Goal: Transaction & Acquisition: Purchase product/service

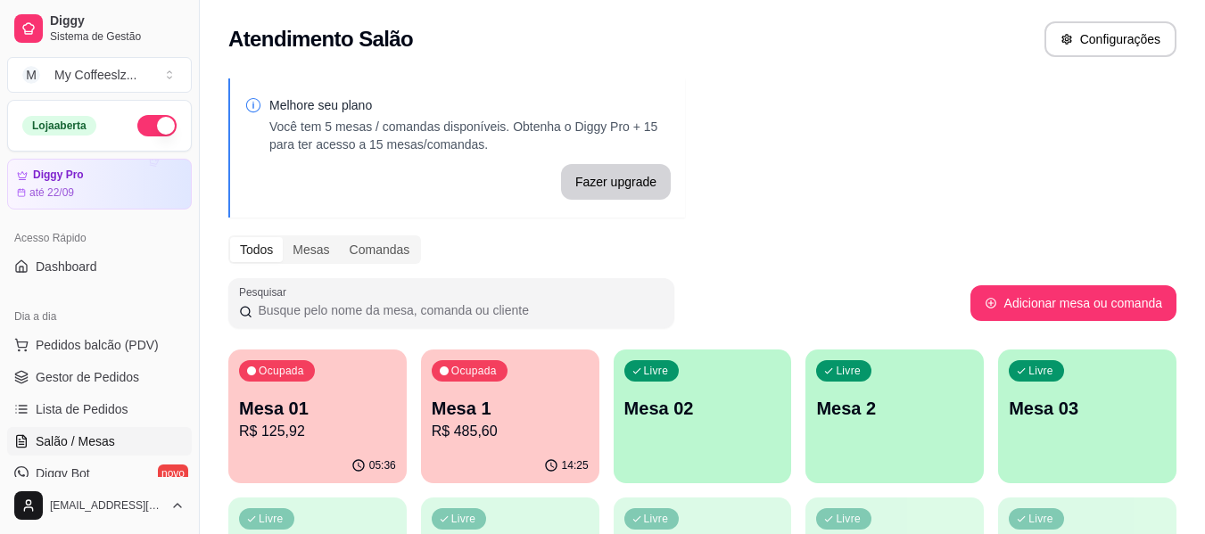
click at [711, 423] on div "Livre Mesa 02" at bounding box center [703, 406] width 178 height 112
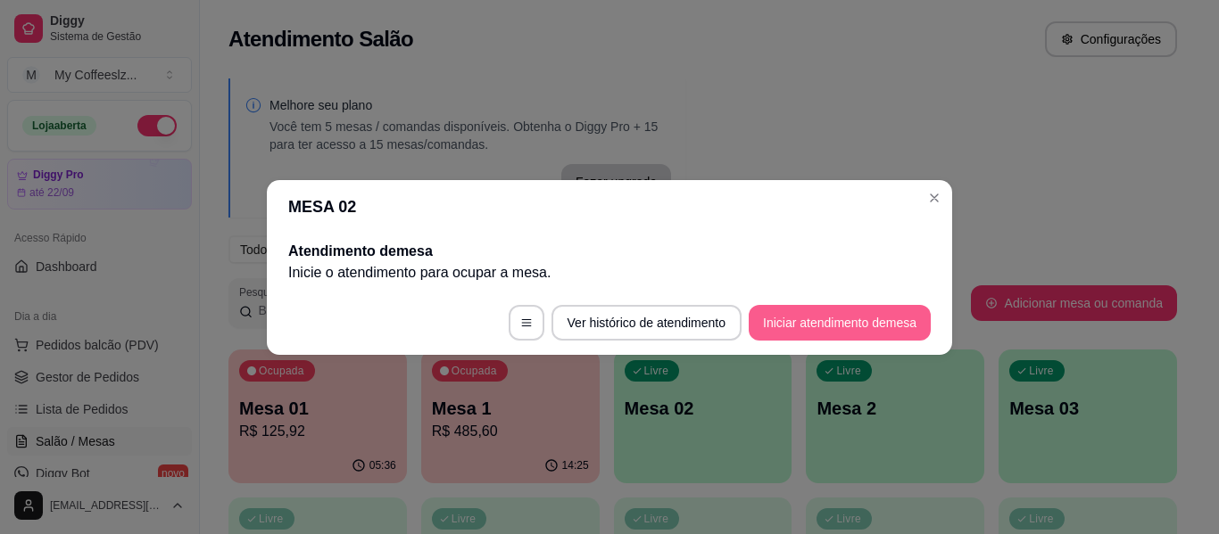
click at [829, 310] on button "Iniciar atendimento de mesa" at bounding box center [839, 323] width 182 height 36
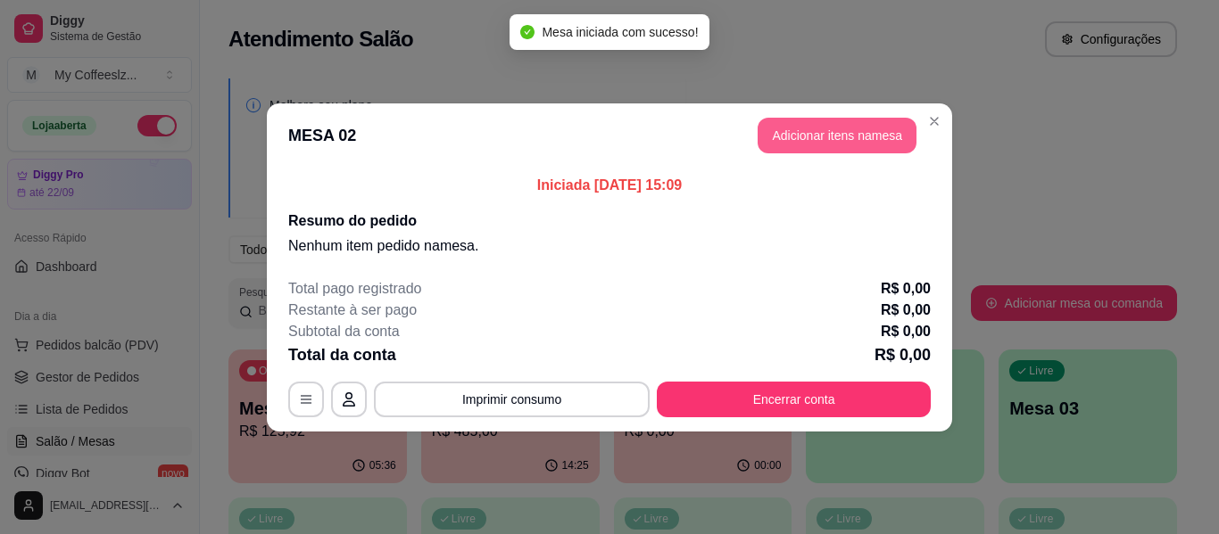
click at [806, 137] on button "Adicionar itens na mesa" at bounding box center [836, 136] width 159 height 36
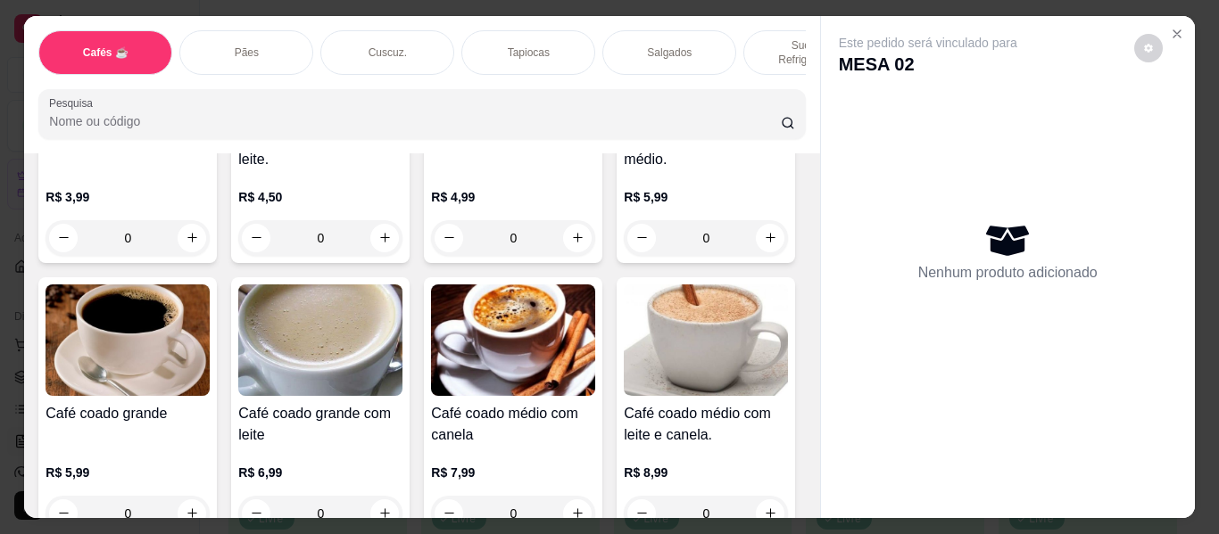
scroll to position [357, 0]
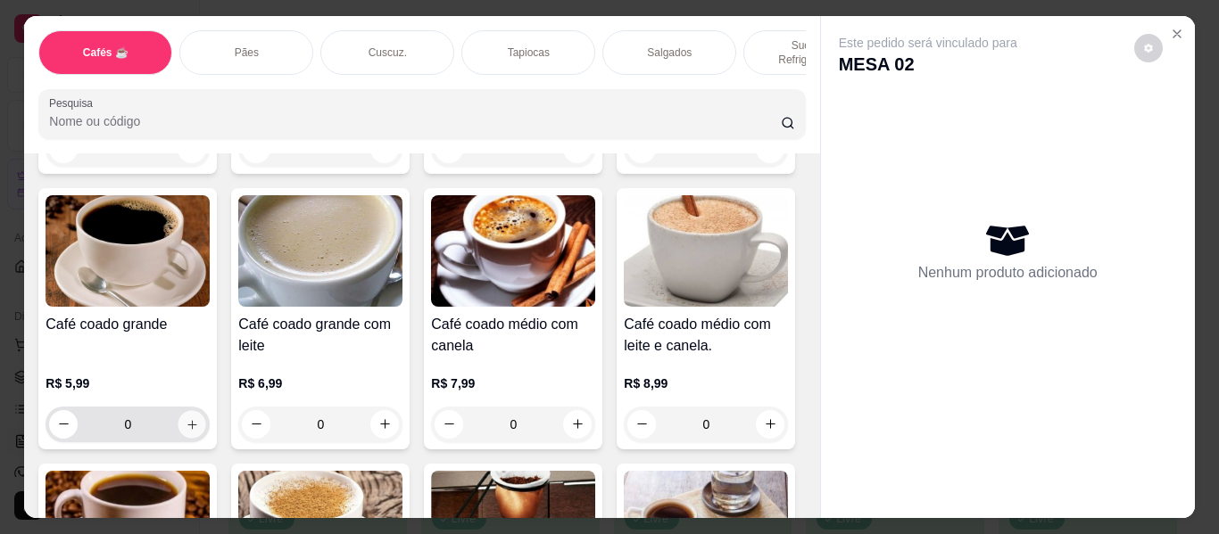
click at [206, 410] on button "increase-product-quantity" at bounding box center [192, 424] width 28 height 28
type input "1"
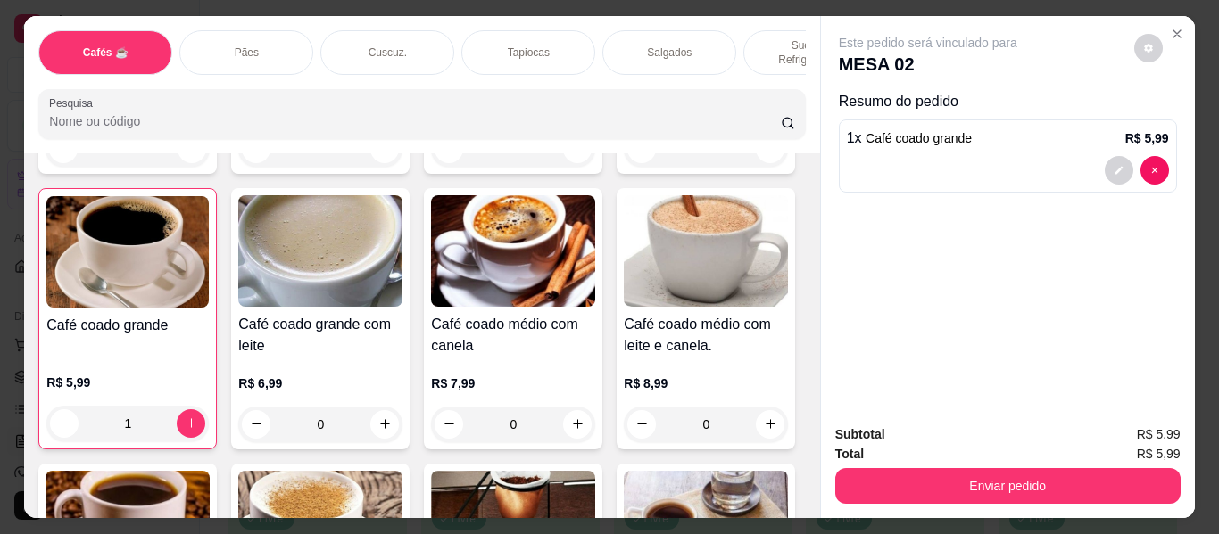
click at [486, 36] on div "Tapiocas" at bounding box center [528, 52] width 134 height 45
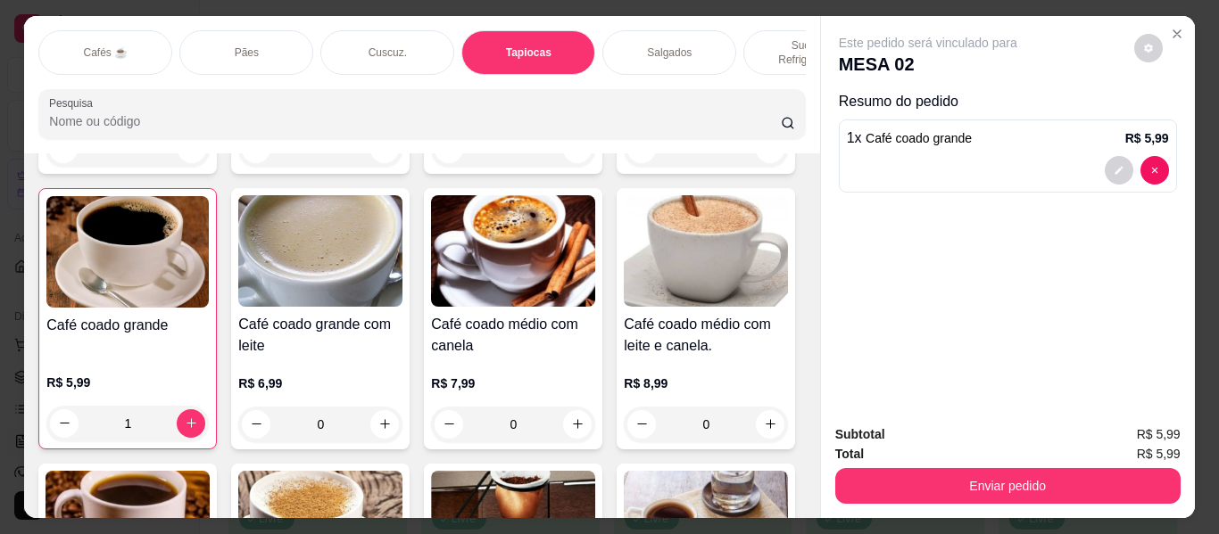
scroll to position [48, 0]
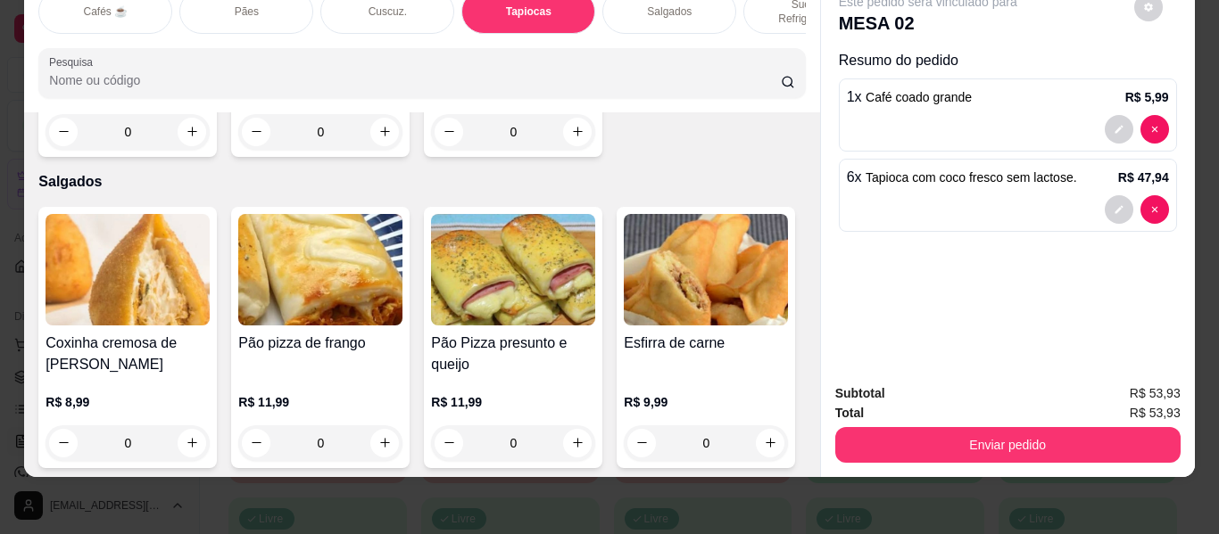
type input "10"
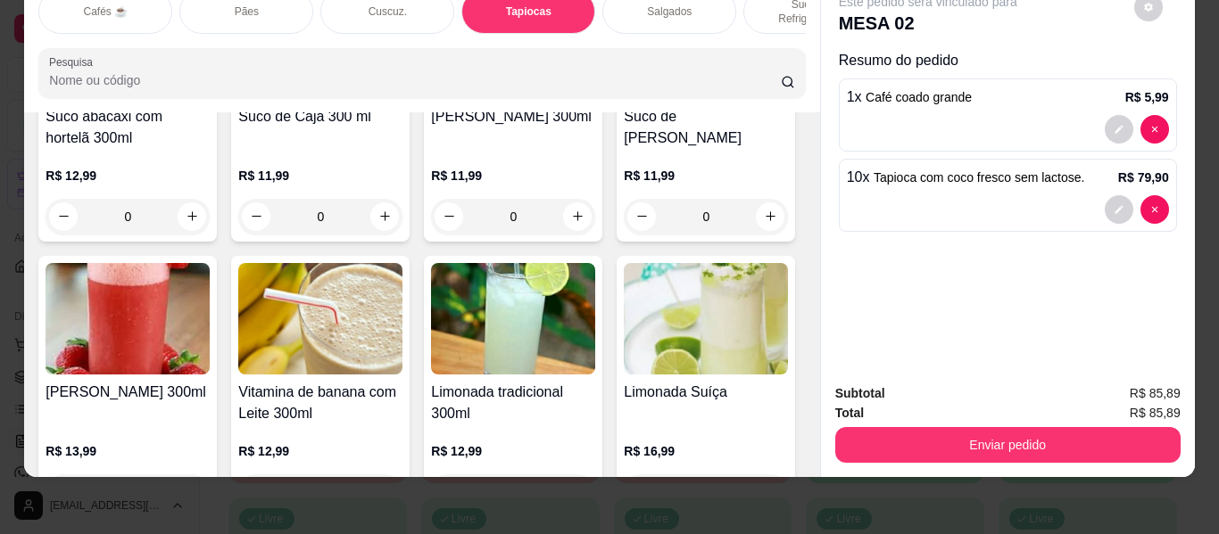
scroll to position [7366, 0]
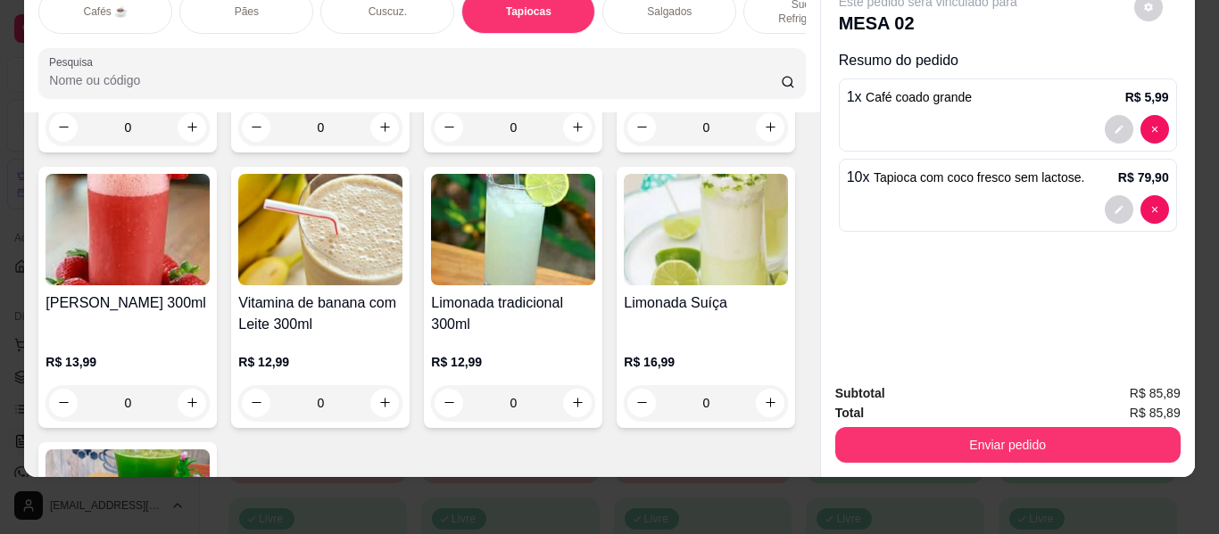
type input "1"
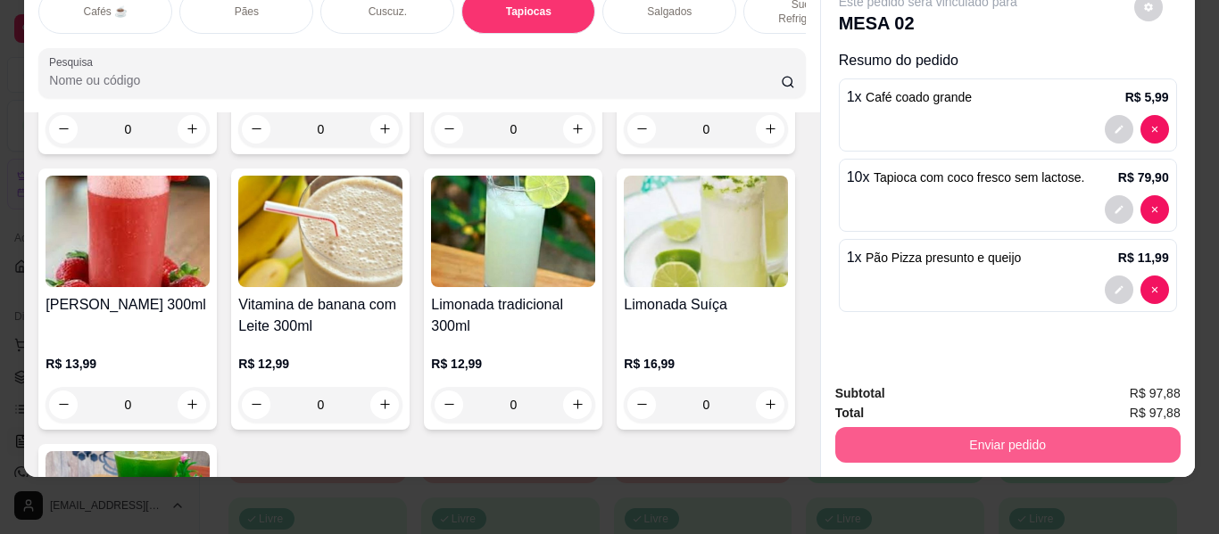
click at [921, 430] on button "Enviar pedido" at bounding box center [1007, 445] width 345 height 36
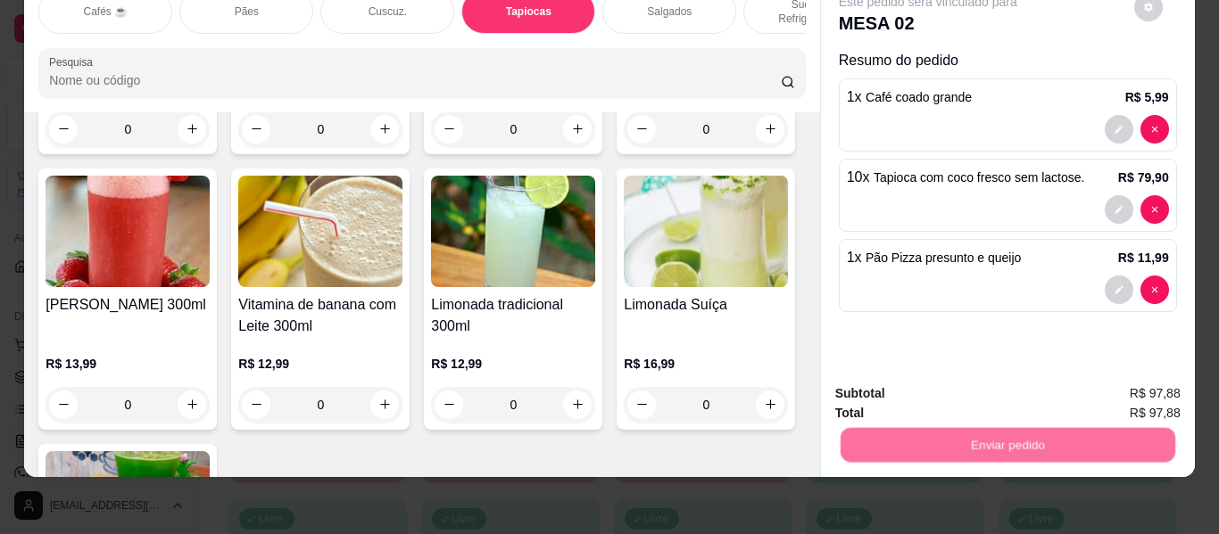
click at [928, 390] on button "Não registrar e enviar pedido" at bounding box center [948, 387] width 186 height 34
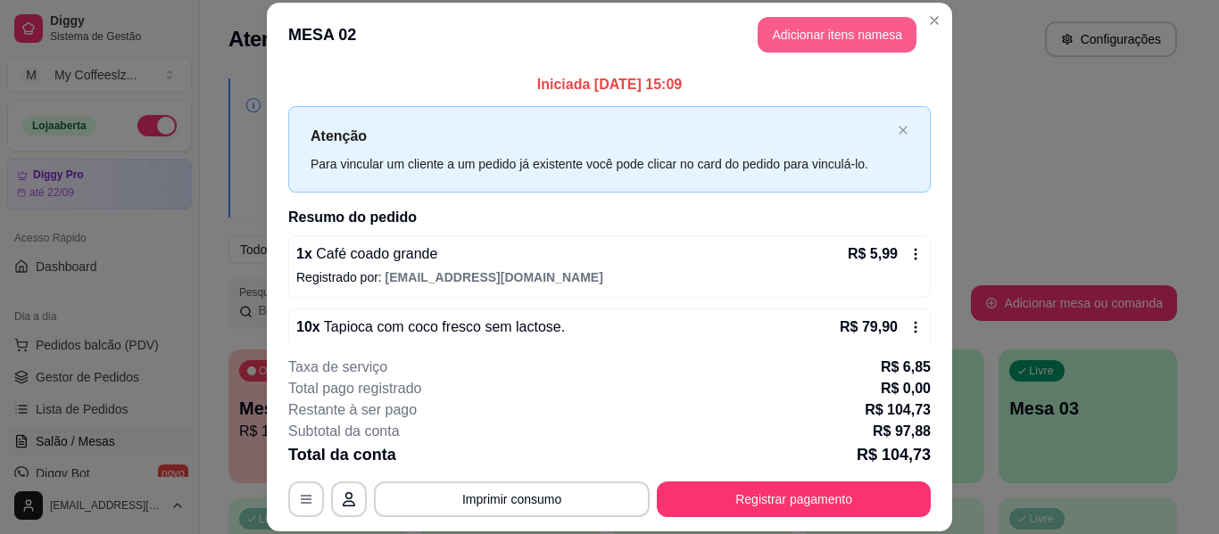
click at [822, 39] on button "Adicionar itens na mesa" at bounding box center [836, 35] width 159 height 36
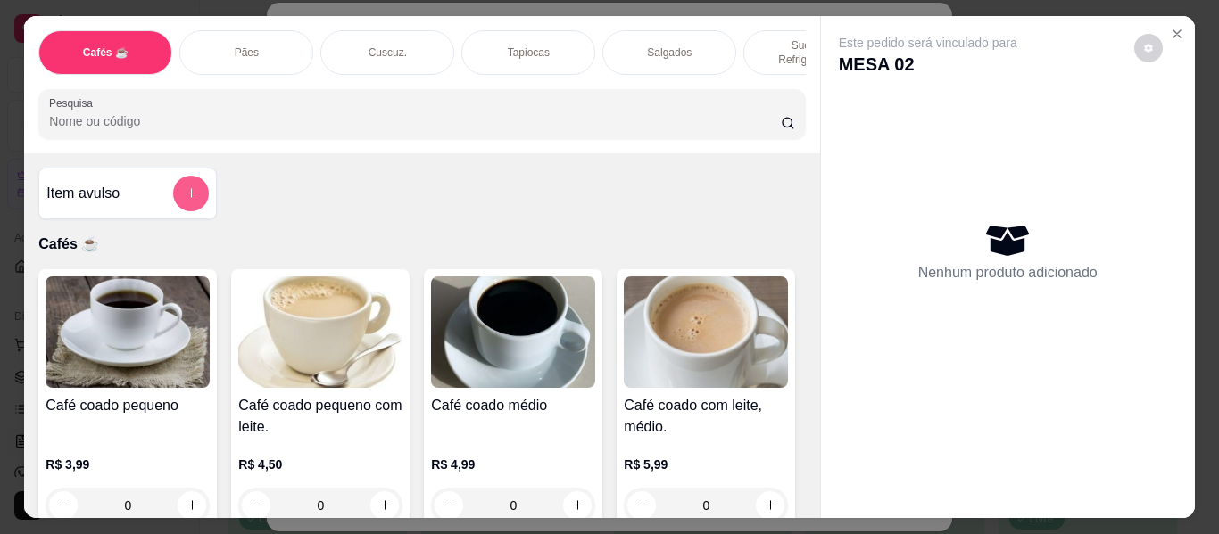
click at [185, 186] on icon "add-separate-item" at bounding box center [191, 192] width 13 height 13
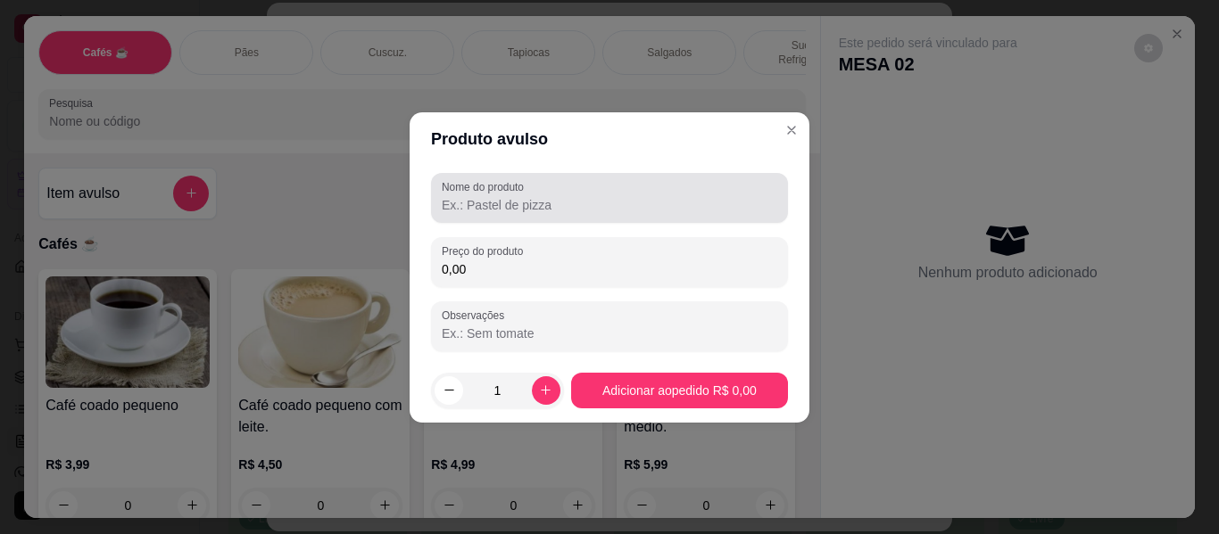
click at [518, 198] on input "Nome do produto" at bounding box center [609, 205] width 335 height 18
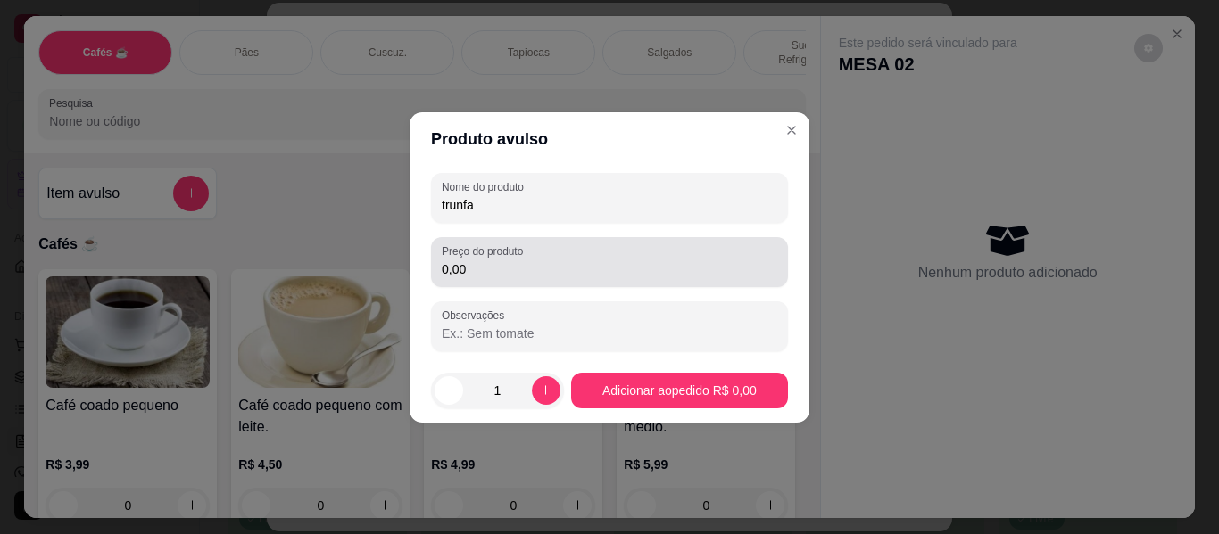
type input "trunfa"
click at [512, 263] on input "0,00" at bounding box center [609, 269] width 335 height 18
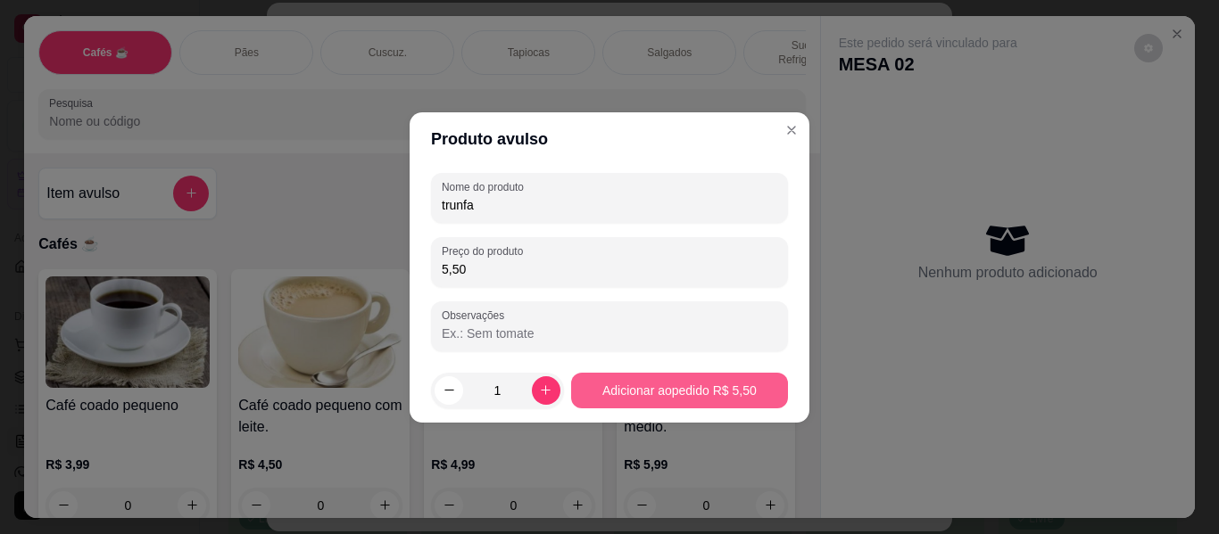
type input "5,50"
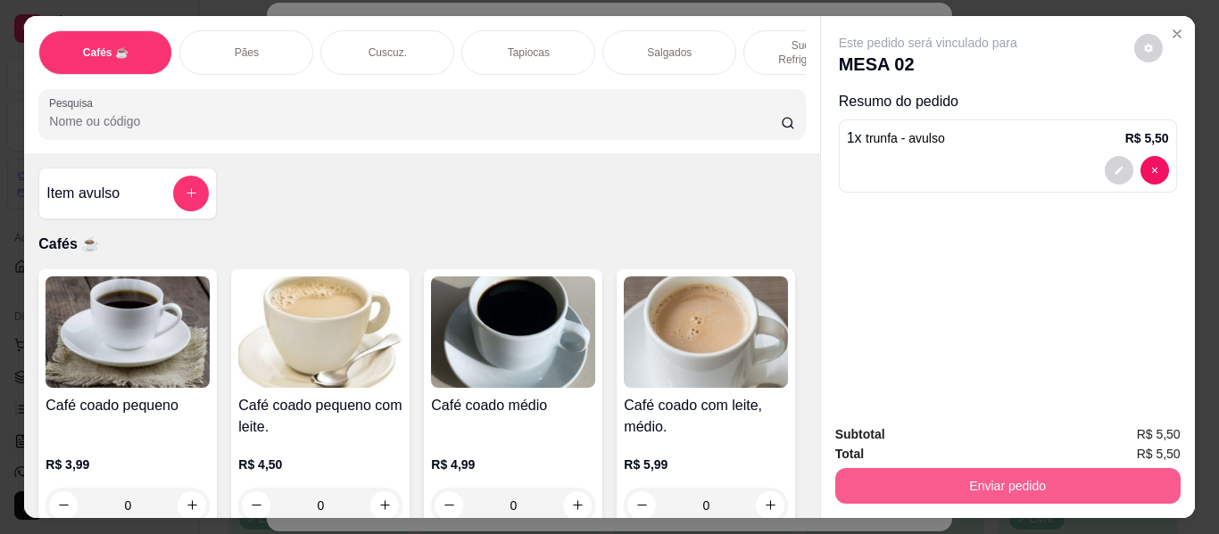
click at [884, 470] on button "Enviar pedido" at bounding box center [1007, 486] width 345 height 36
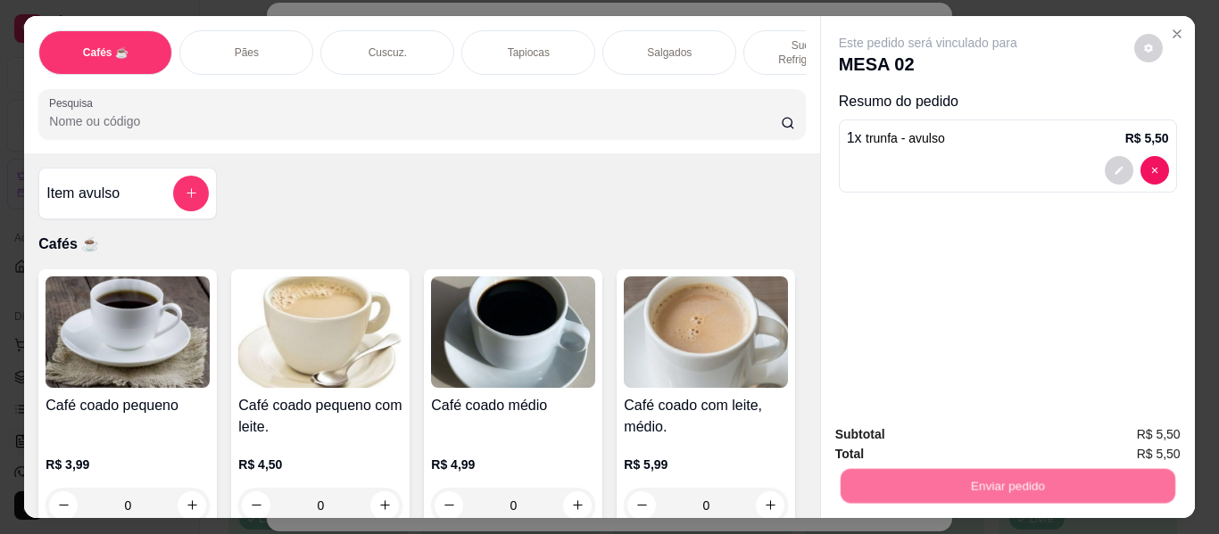
click at [893, 442] on button "Não registrar e enviar pedido" at bounding box center [948, 434] width 180 height 33
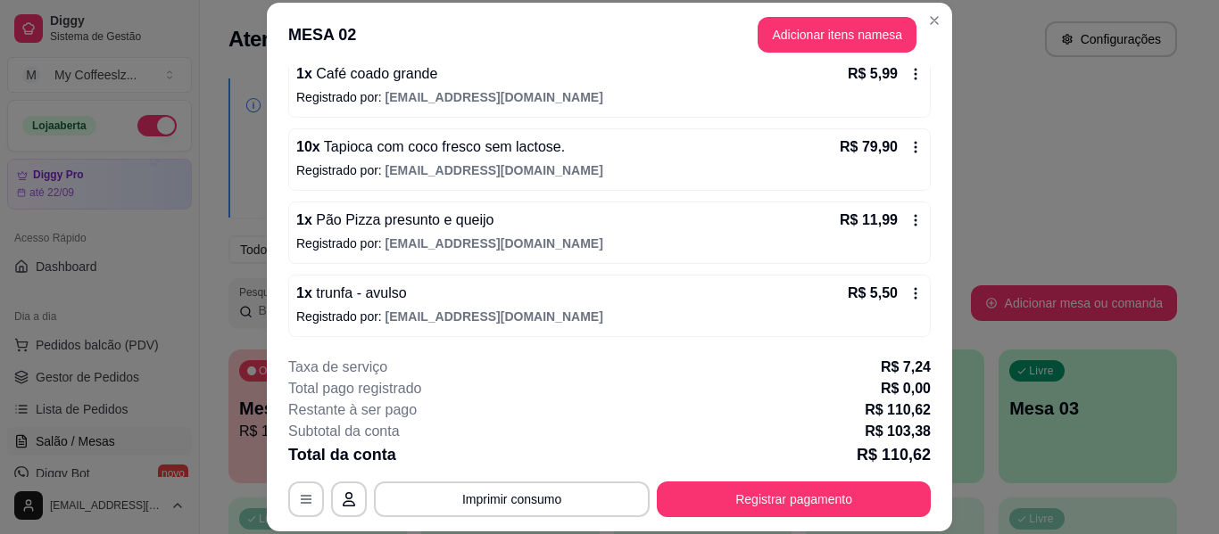
scroll to position [182, 0]
click at [525, 37] on header "MESA 02 Adicionar itens na mesa" at bounding box center [609, 35] width 685 height 64
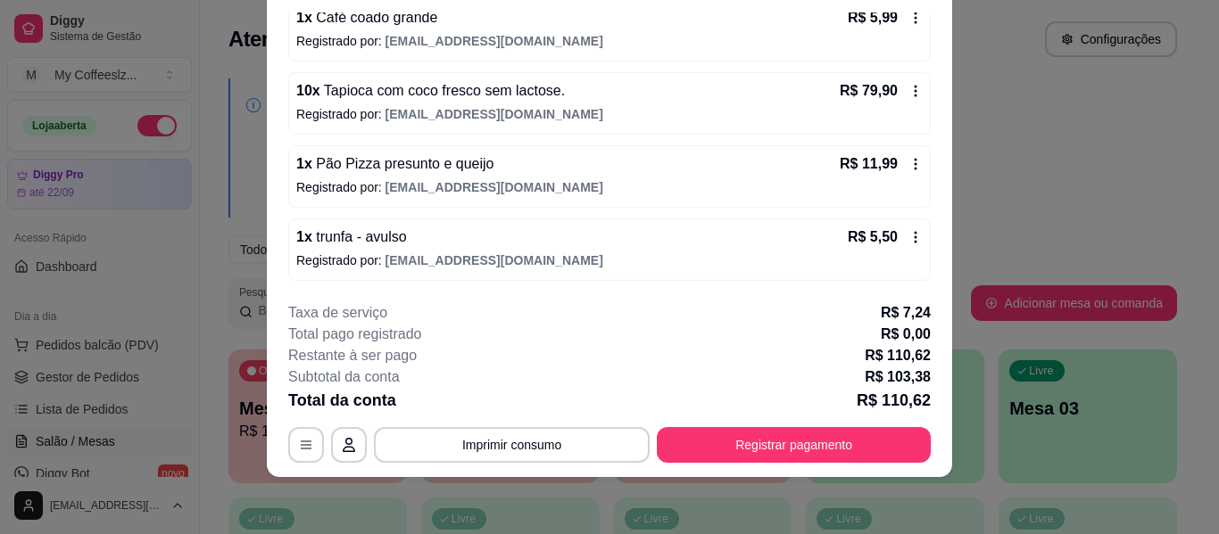
click at [908, 235] on icon at bounding box center [915, 237] width 14 height 14
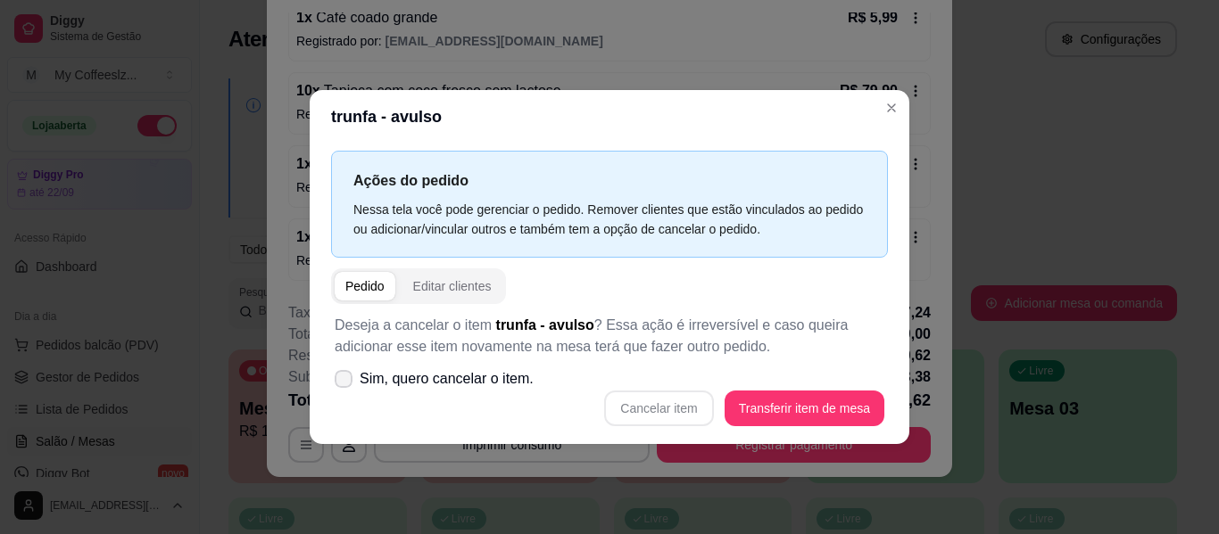
click at [347, 376] on icon at bounding box center [343, 379] width 14 height 11
click at [345, 382] on input "Sim, quero cancelar o item." at bounding box center [340, 388] width 12 height 12
checkbox input "true"
click at [635, 409] on button "Cancelar item" at bounding box center [658, 409] width 109 height 36
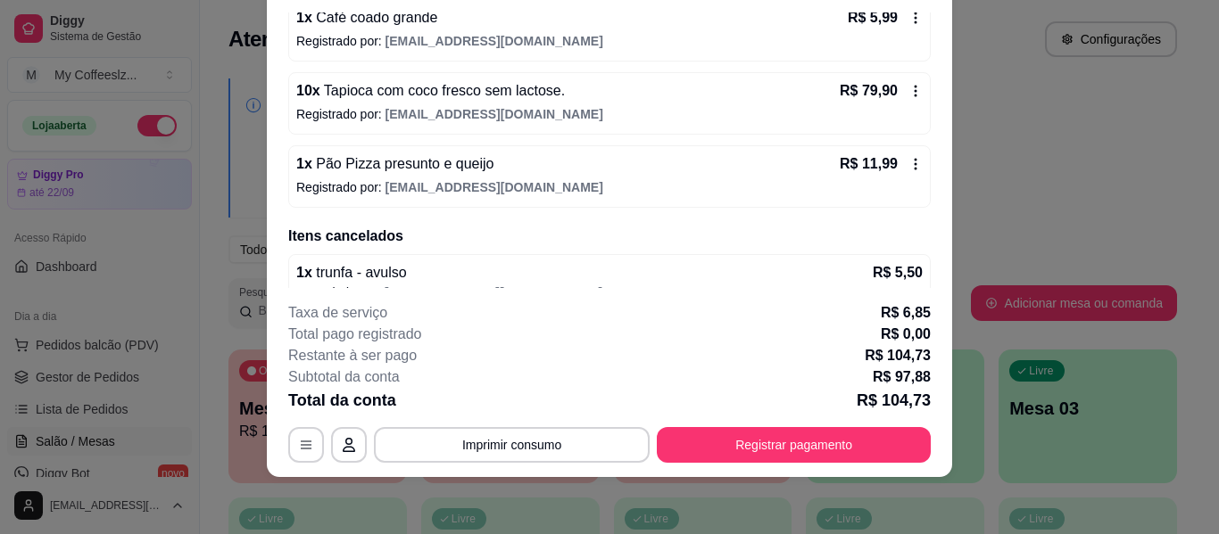
click at [663, 299] on footer "**********" at bounding box center [609, 382] width 685 height 189
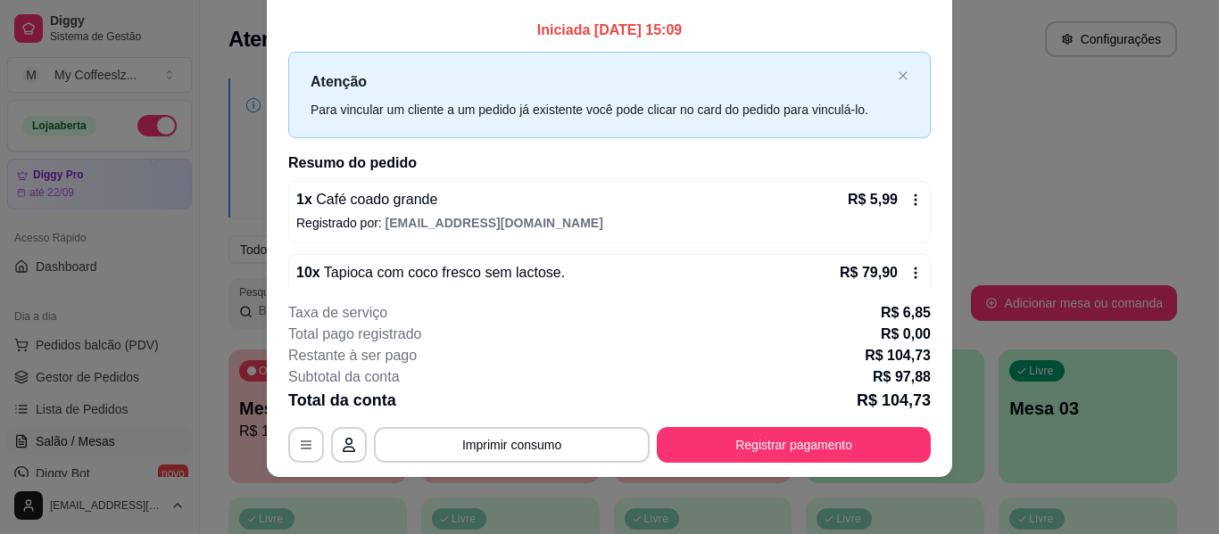
scroll to position [211, 0]
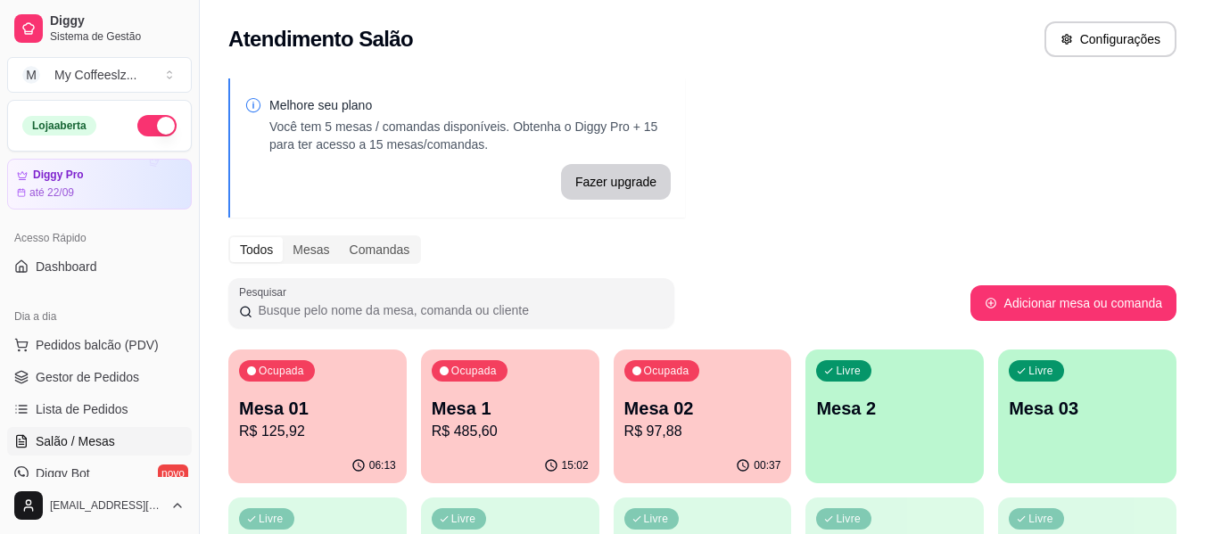
click at [929, 441] on div "Livre Mesa 2" at bounding box center [895, 406] width 178 height 112
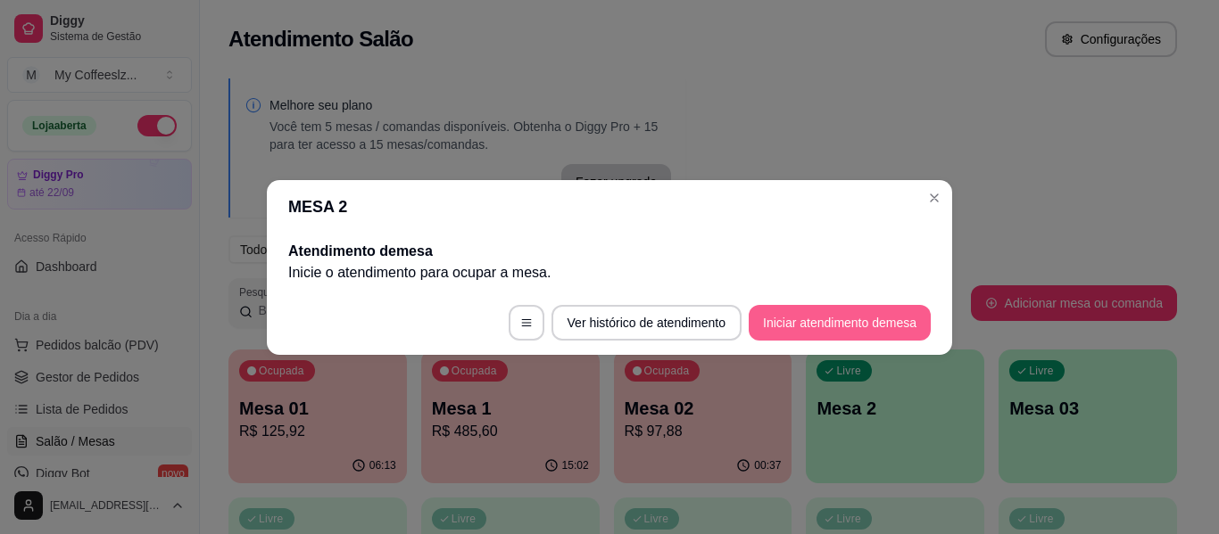
click at [888, 318] on button "Iniciar atendimento de mesa" at bounding box center [839, 323] width 182 height 36
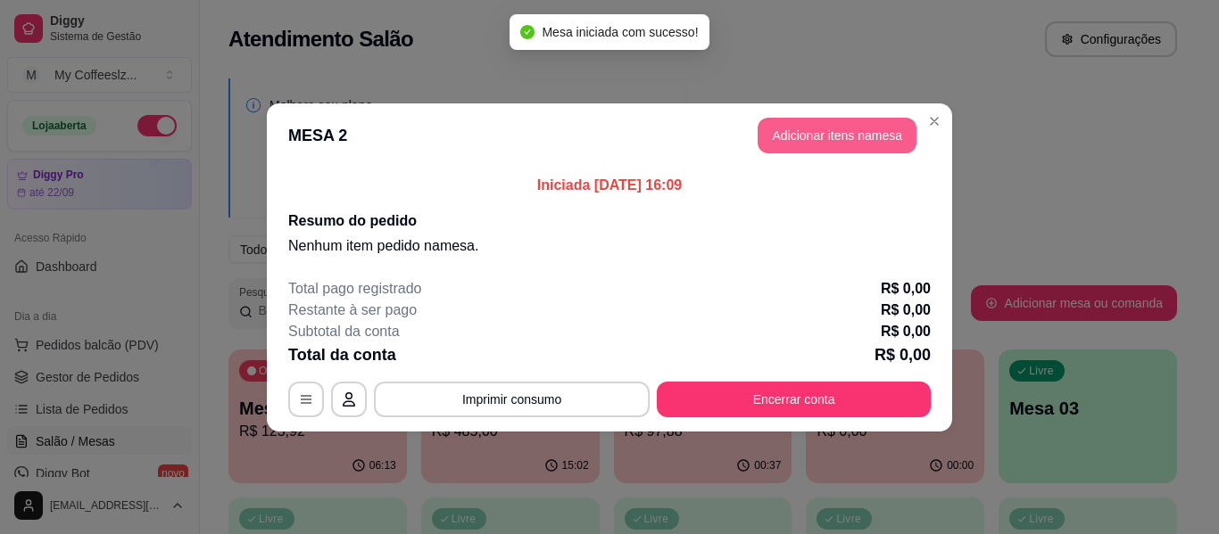
click at [782, 122] on button "Adicionar itens na mesa" at bounding box center [836, 136] width 159 height 36
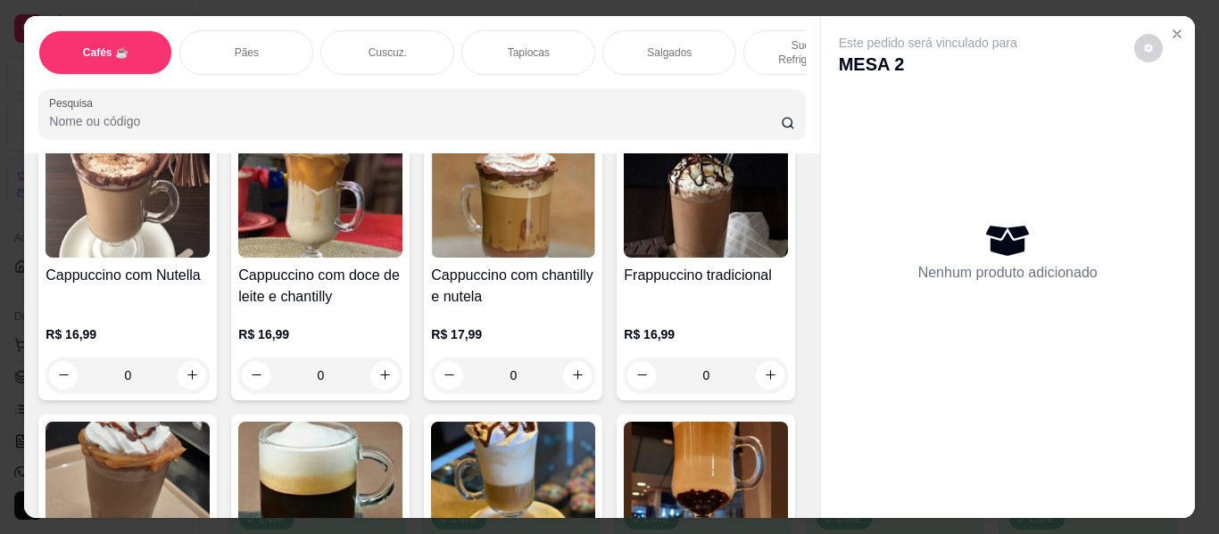
scroll to position [1873, 0]
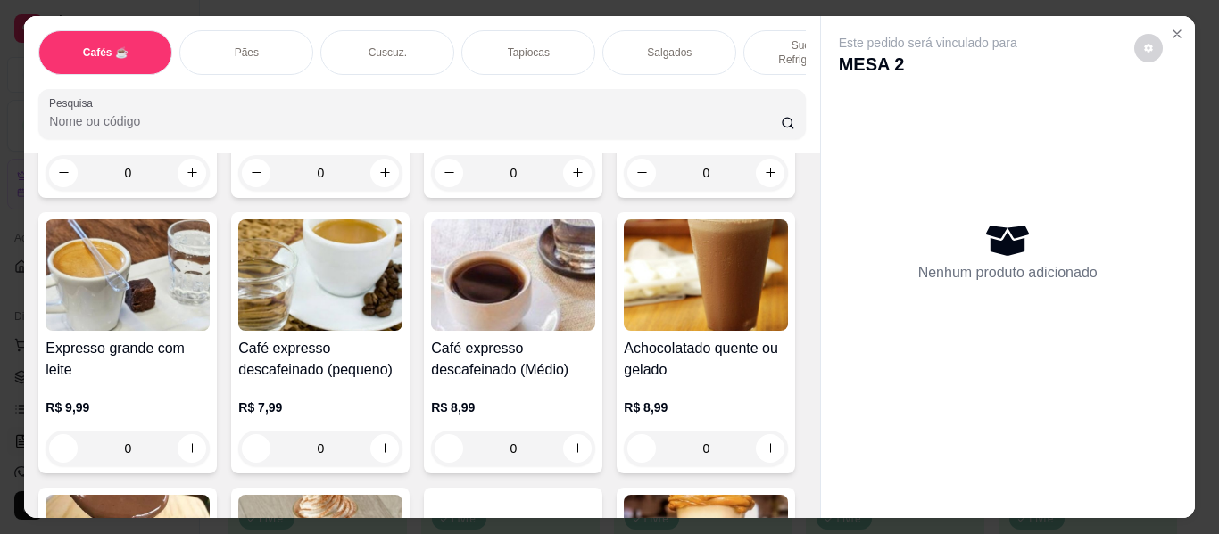
scroll to position [1070, 0]
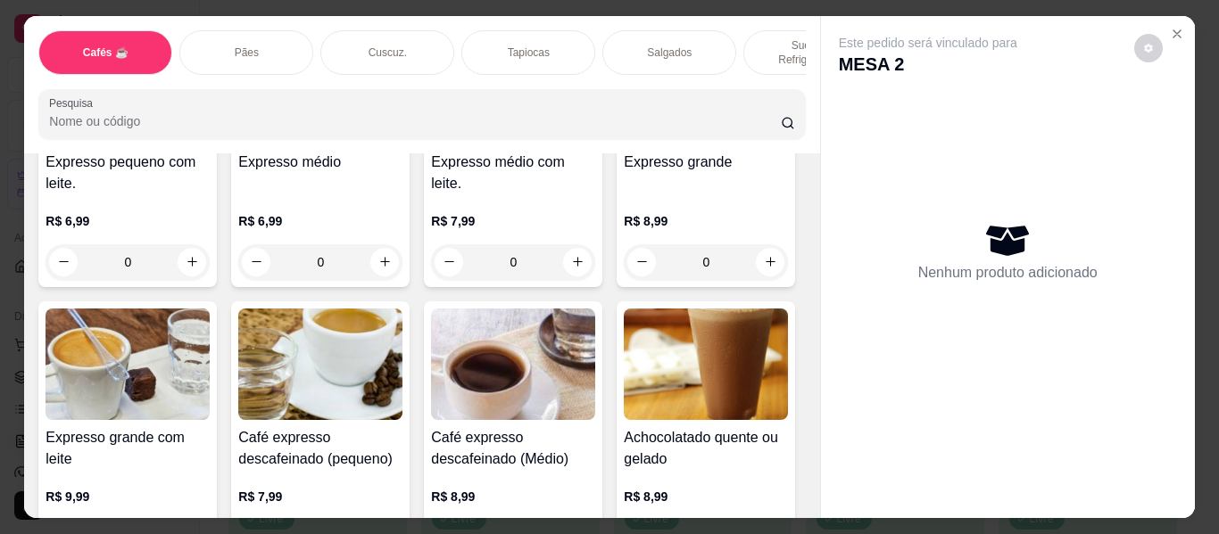
click at [548, 37] on div "Tapiocas" at bounding box center [528, 52] width 134 height 45
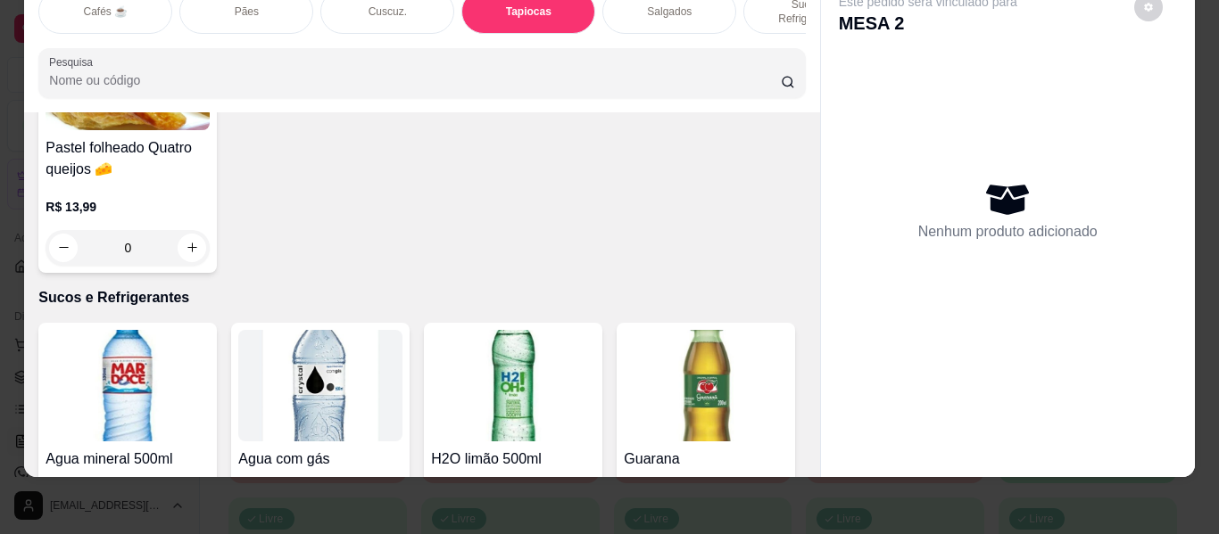
scroll to position [6028, 0]
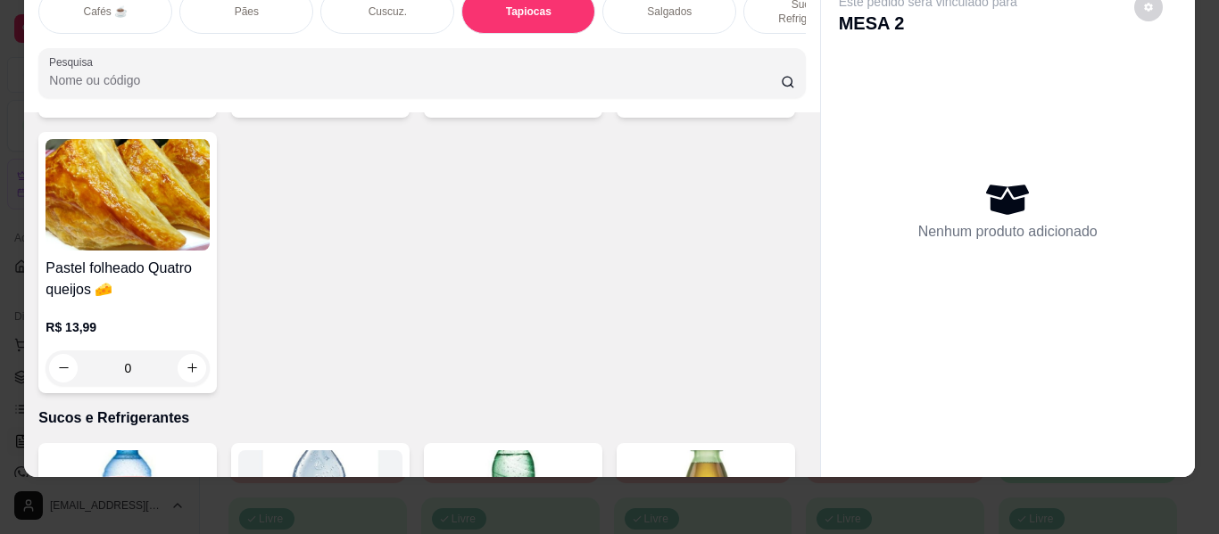
type input "1"
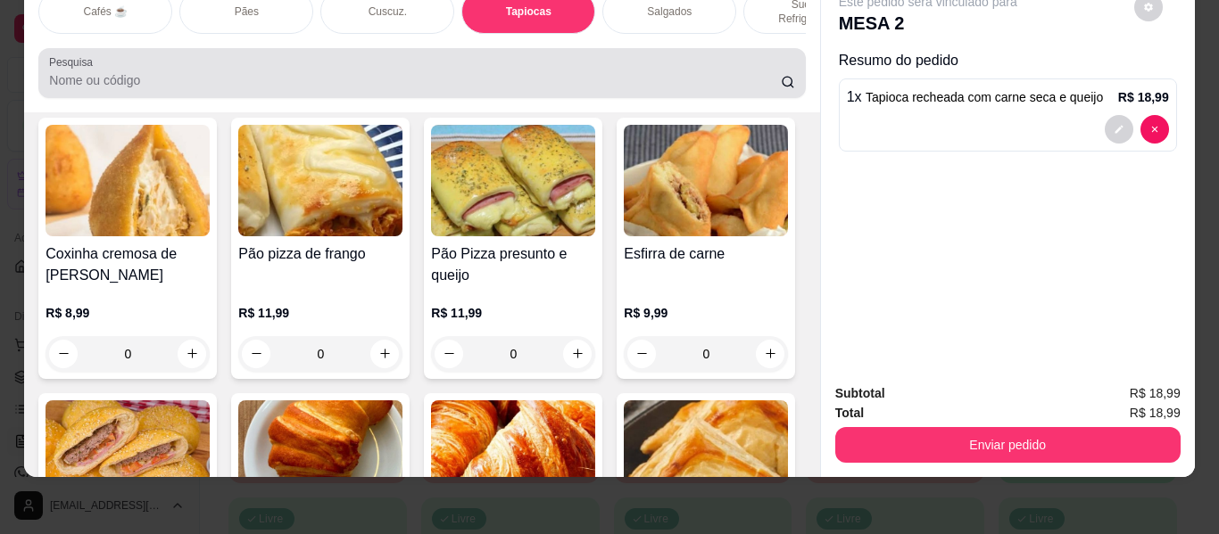
scroll to position [0, 0]
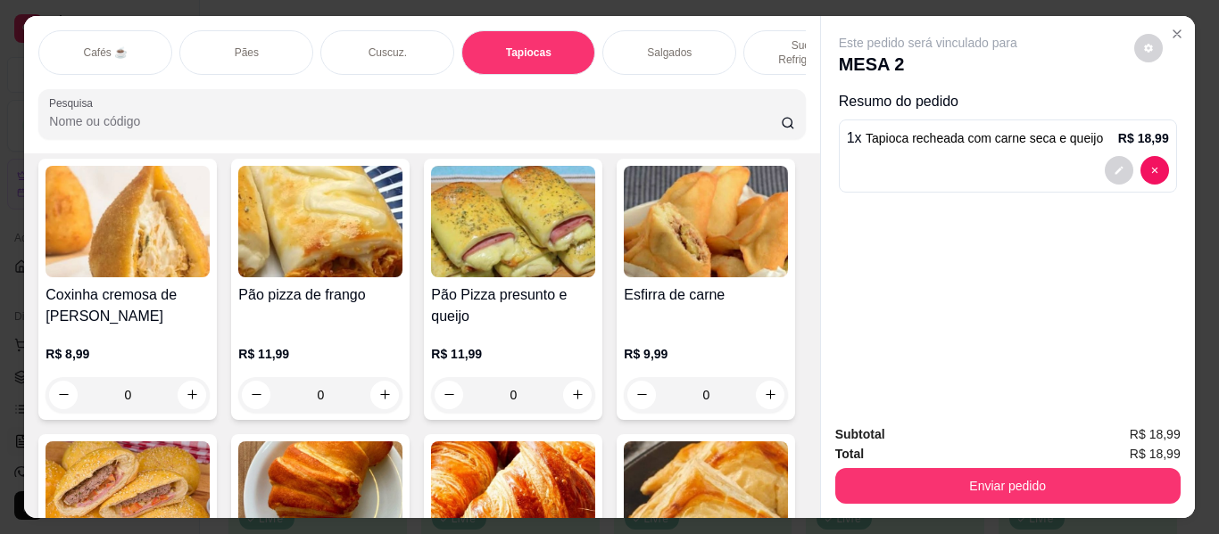
click at [258, 30] on div "Pães" at bounding box center [246, 52] width 134 height 45
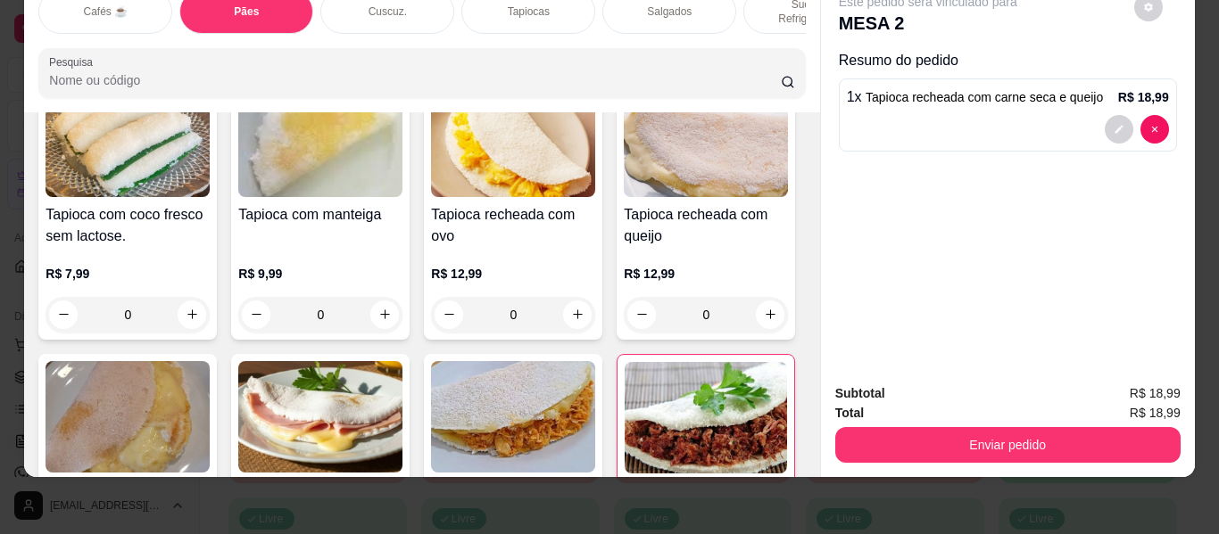
scroll to position [3759, 0]
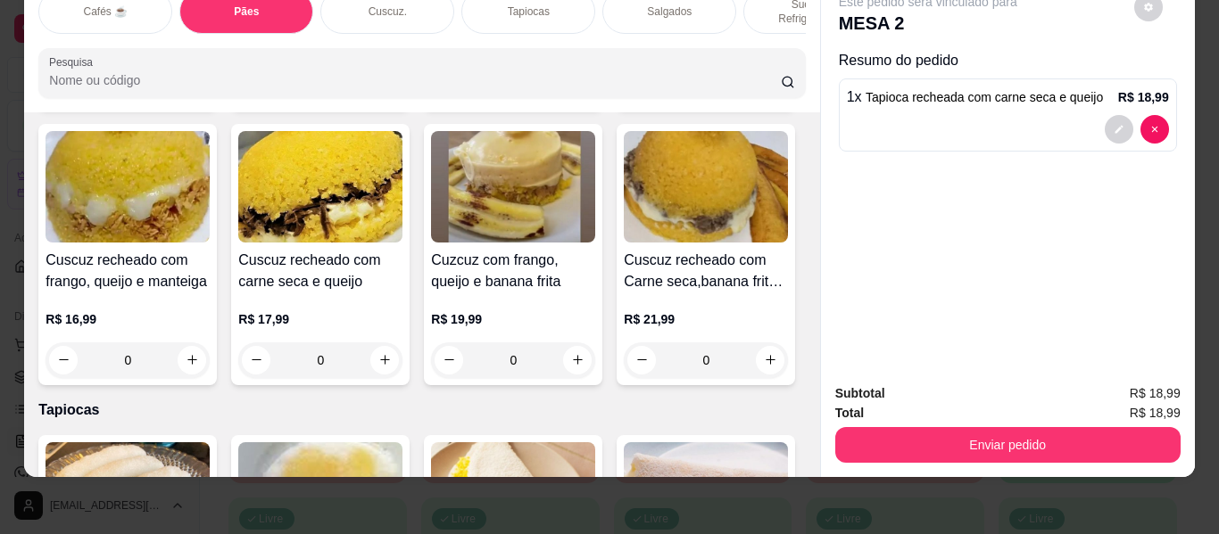
type input "1"
